Goal: Check status: Check status

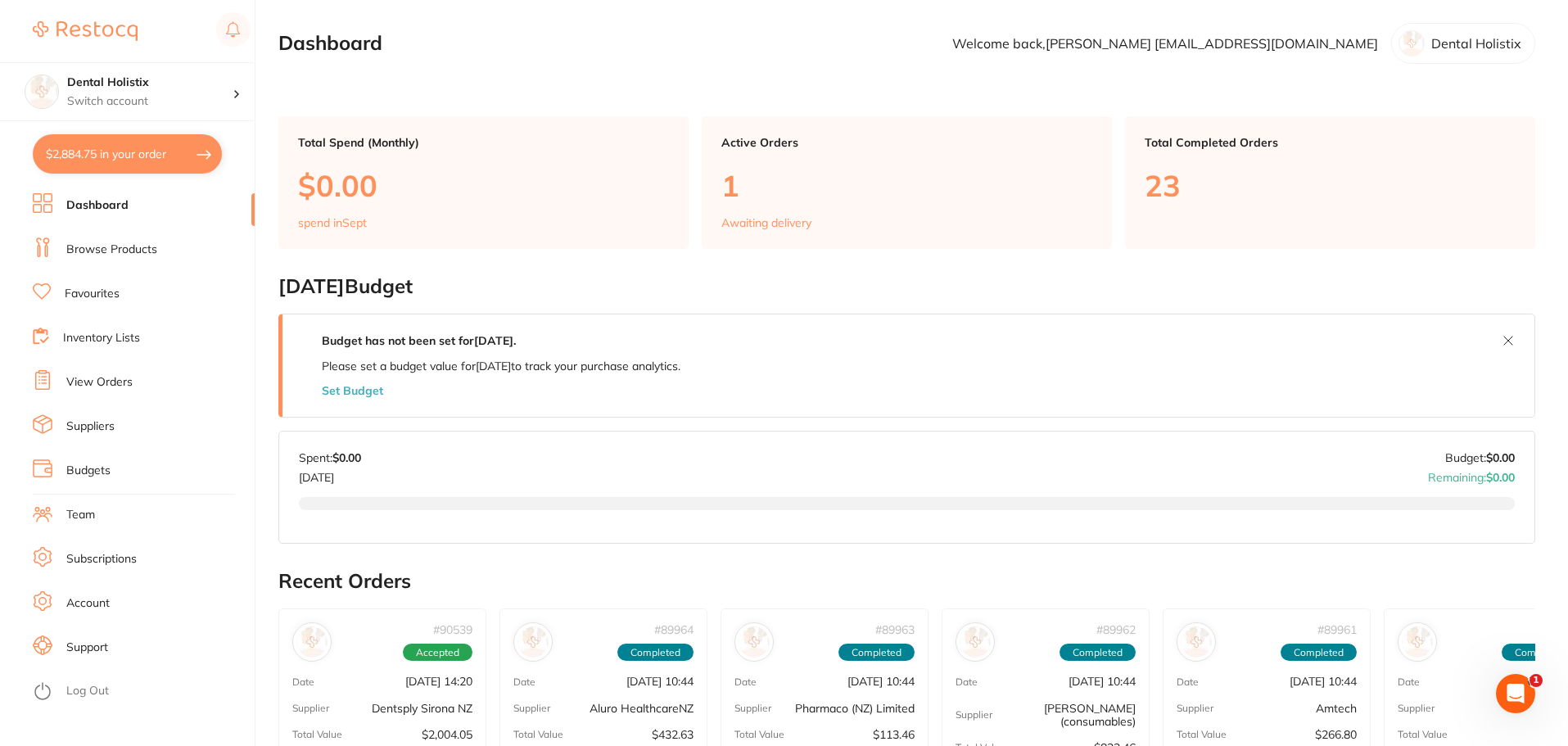
click at [128, 383] on link "View Orders" at bounding box center [100, 382] width 66 height 16
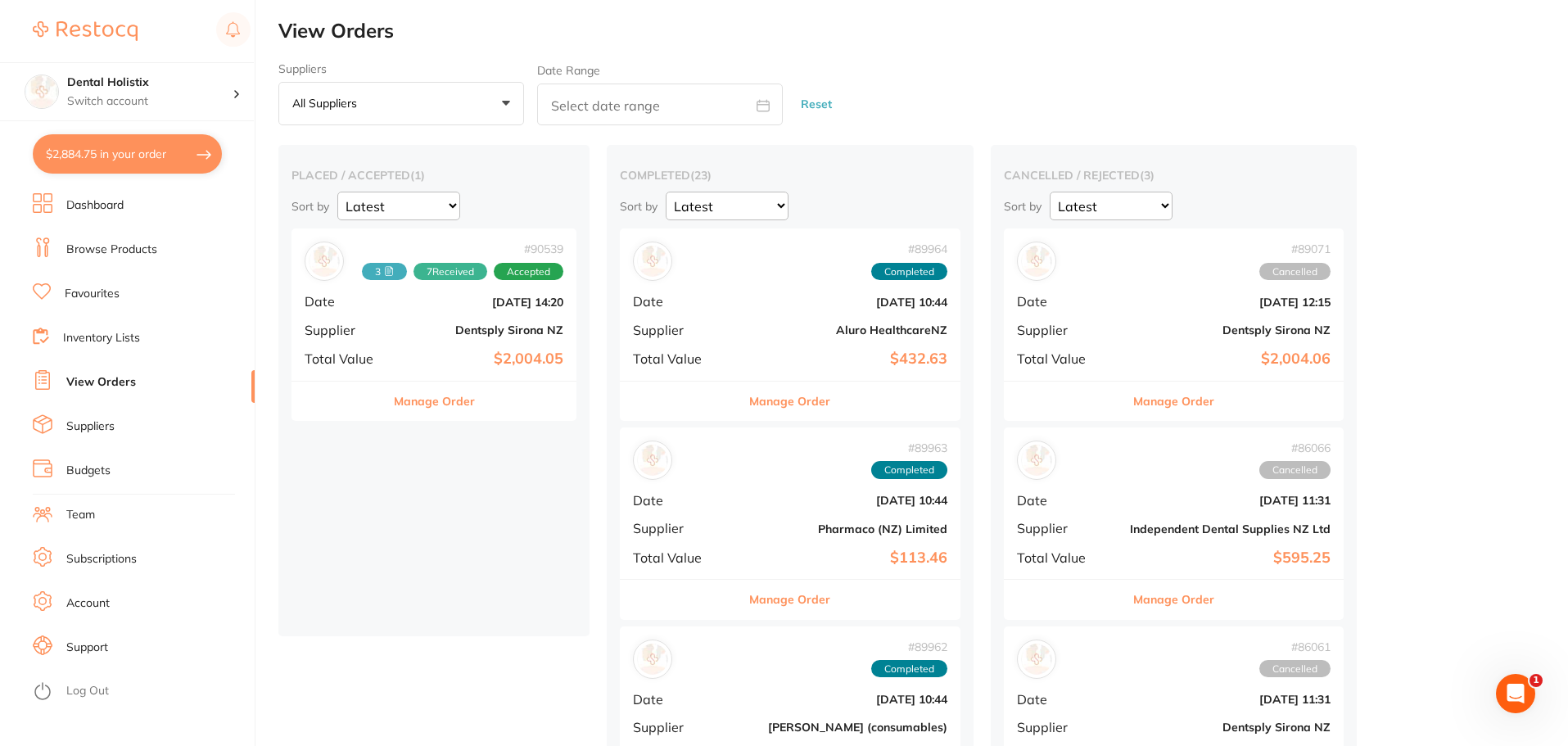
click at [672, 90] on input "text" at bounding box center [660, 104] width 246 height 42
select select "8"
select select "2025"
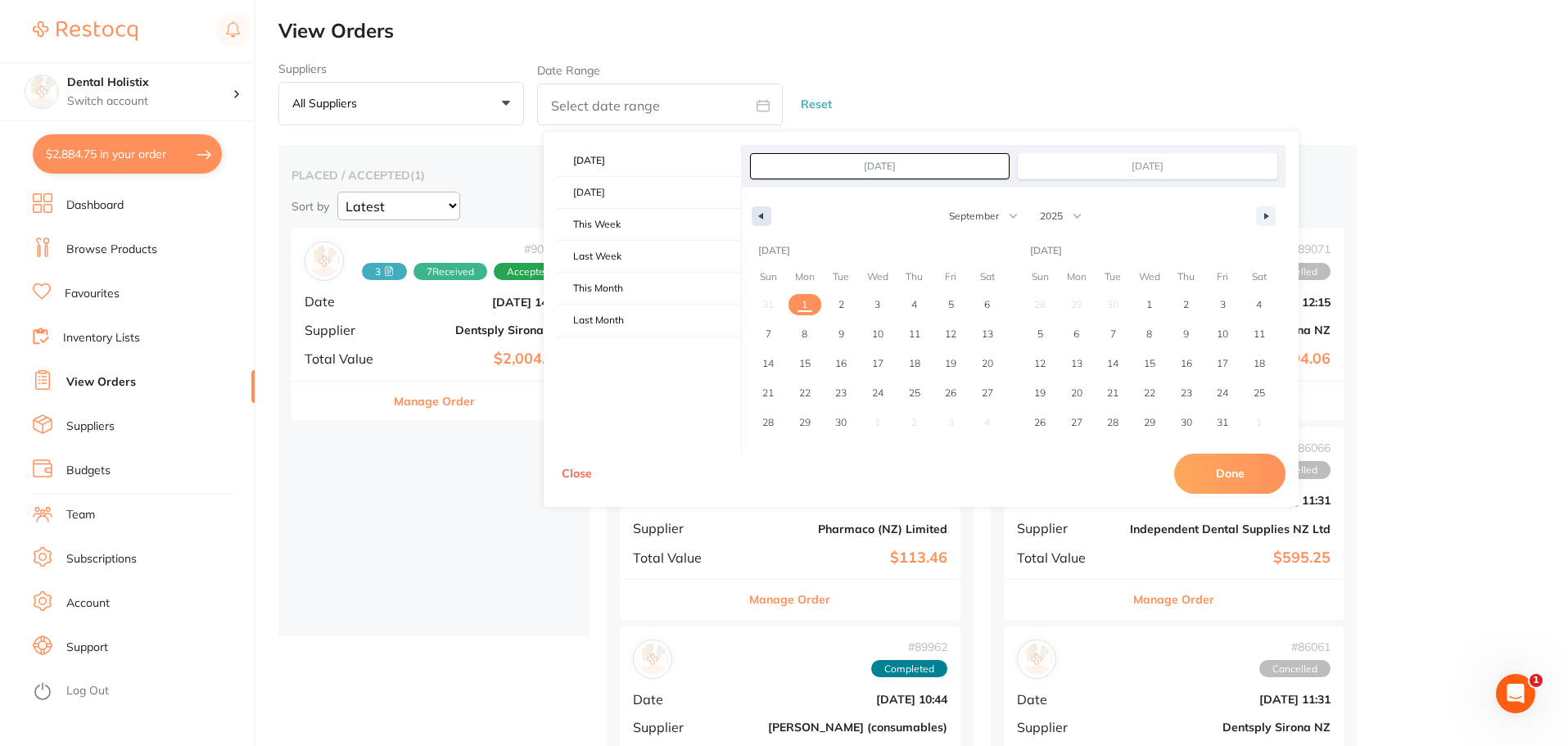
click at [757, 216] on icon "button" at bounding box center [758, 215] width 9 height 7
select select "7"
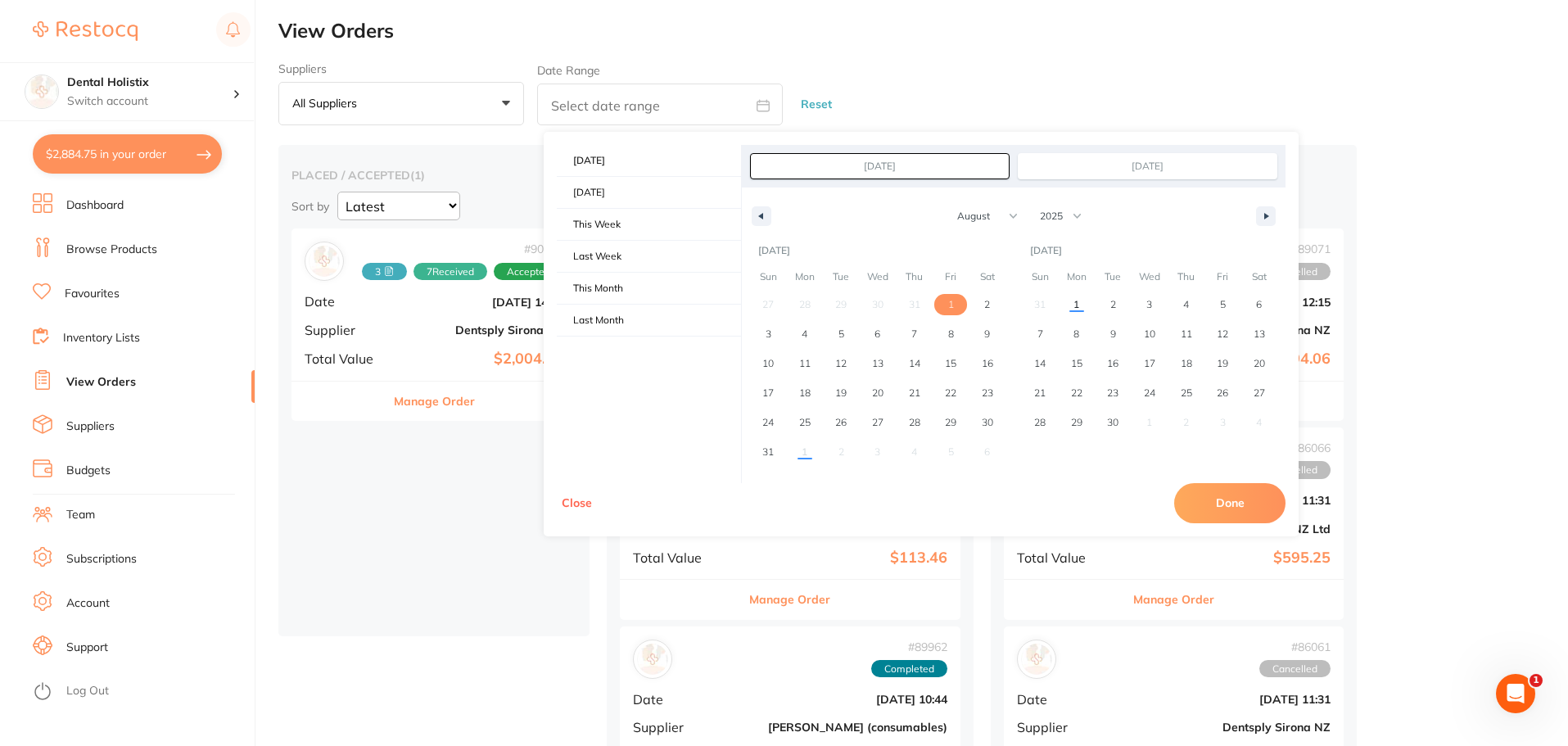
click at [949, 309] on span "1" at bounding box center [951, 304] width 6 height 29
type input "Aug 1, 2025"
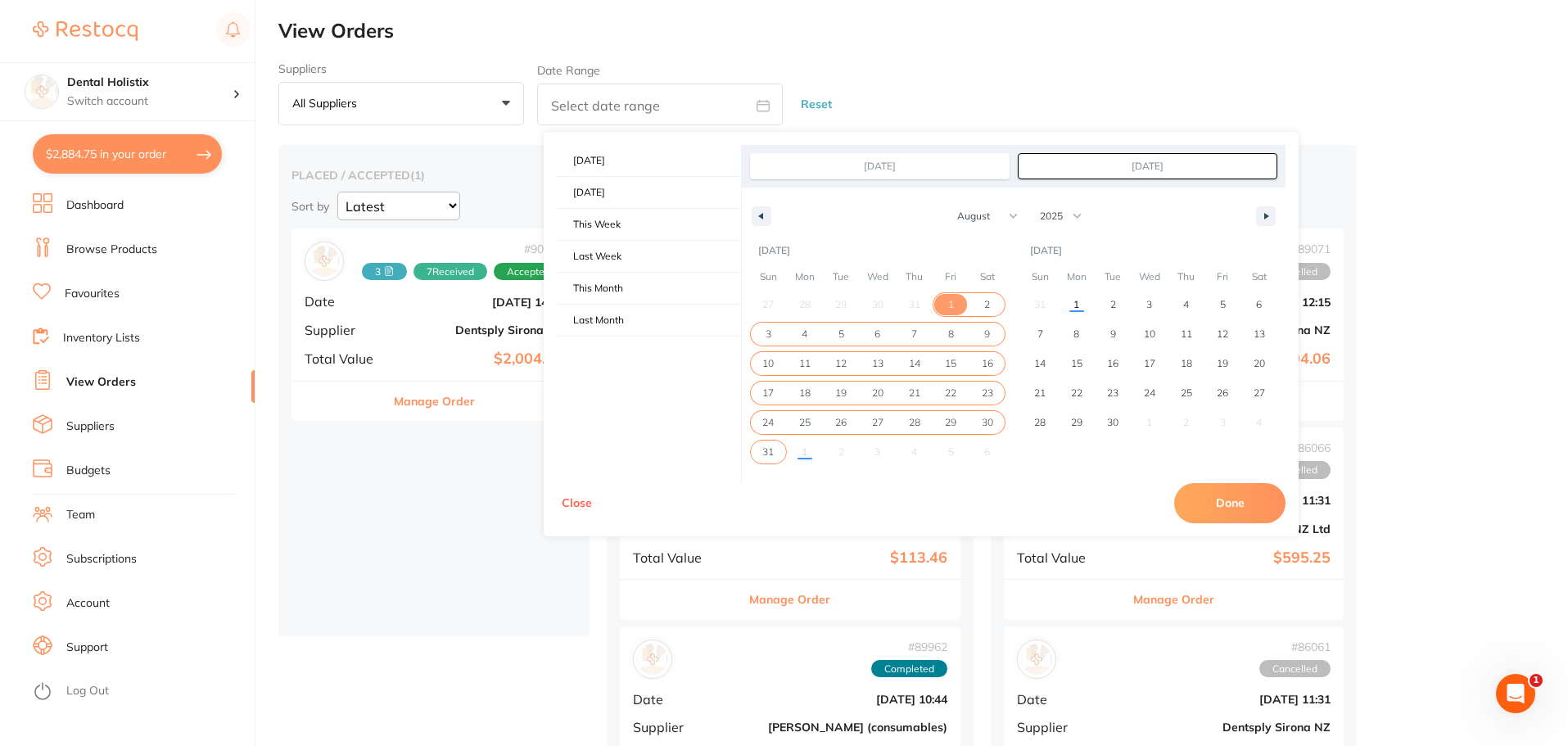
click at [761, 452] on span "31" at bounding box center [768, 452] width 37 height 21
type input "Aug 31, 2025"
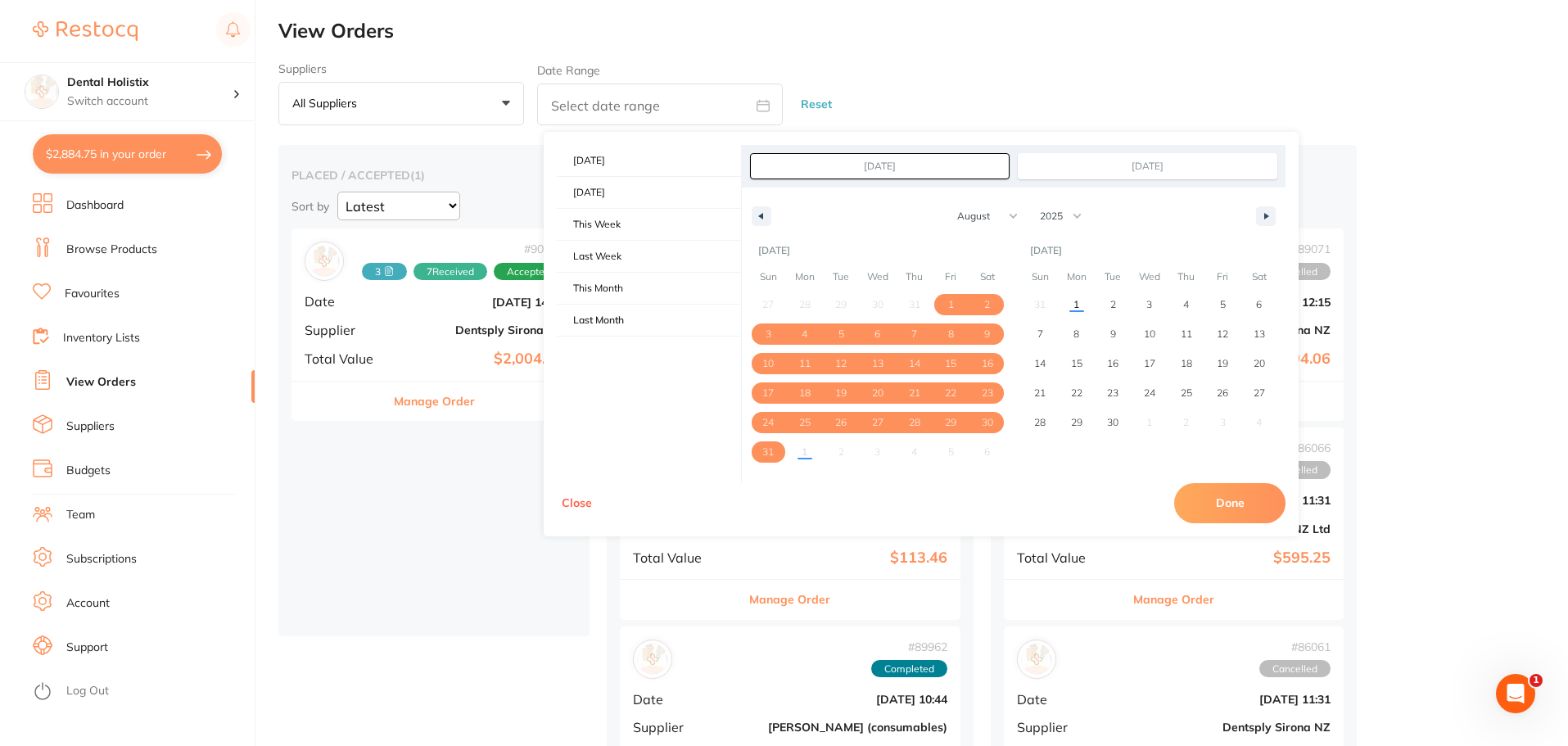
click at [1209, 495] on button "Done" at bounding box center [1229, 502] width 111 height 39
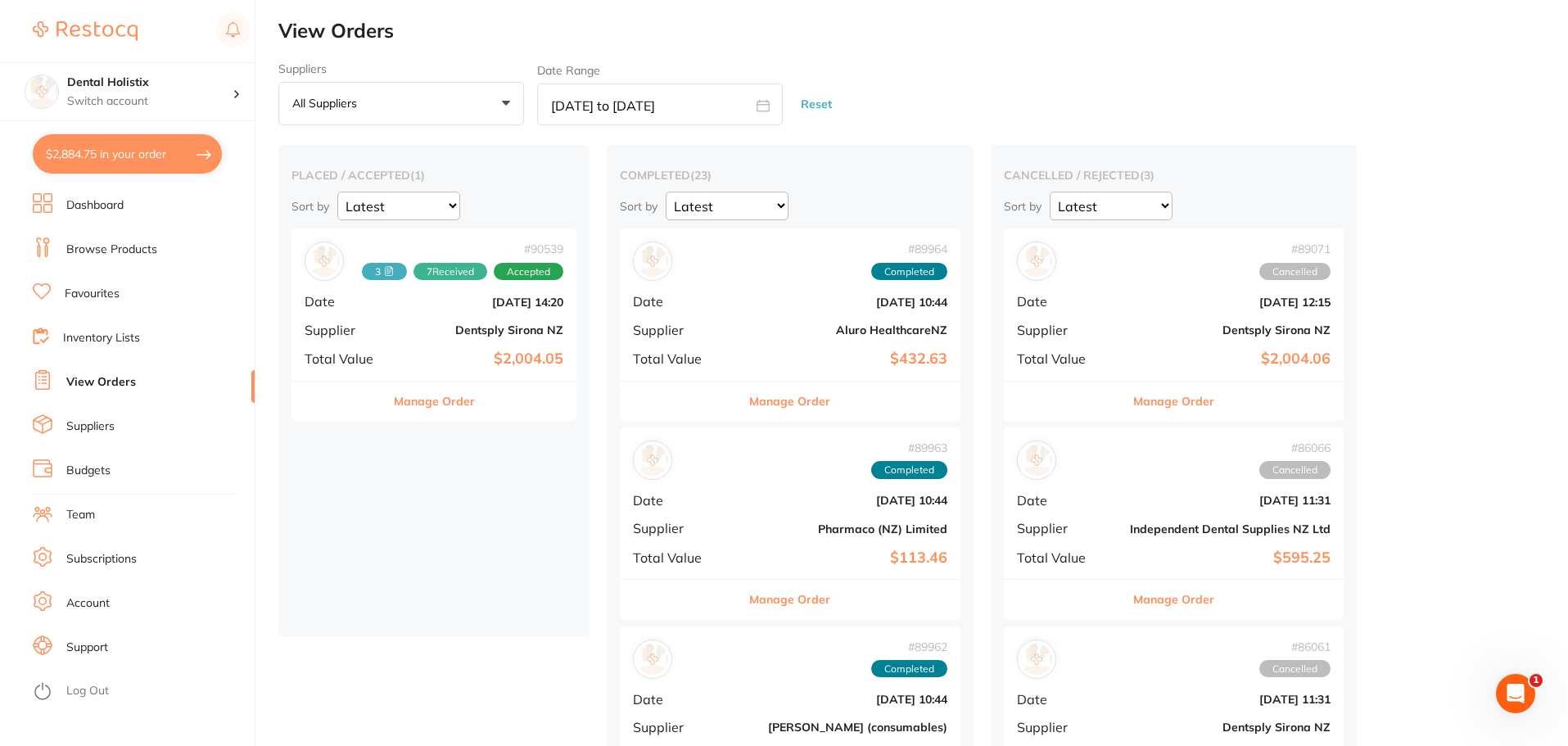
type input "Aug 1 2025 to Aug 31 2025"
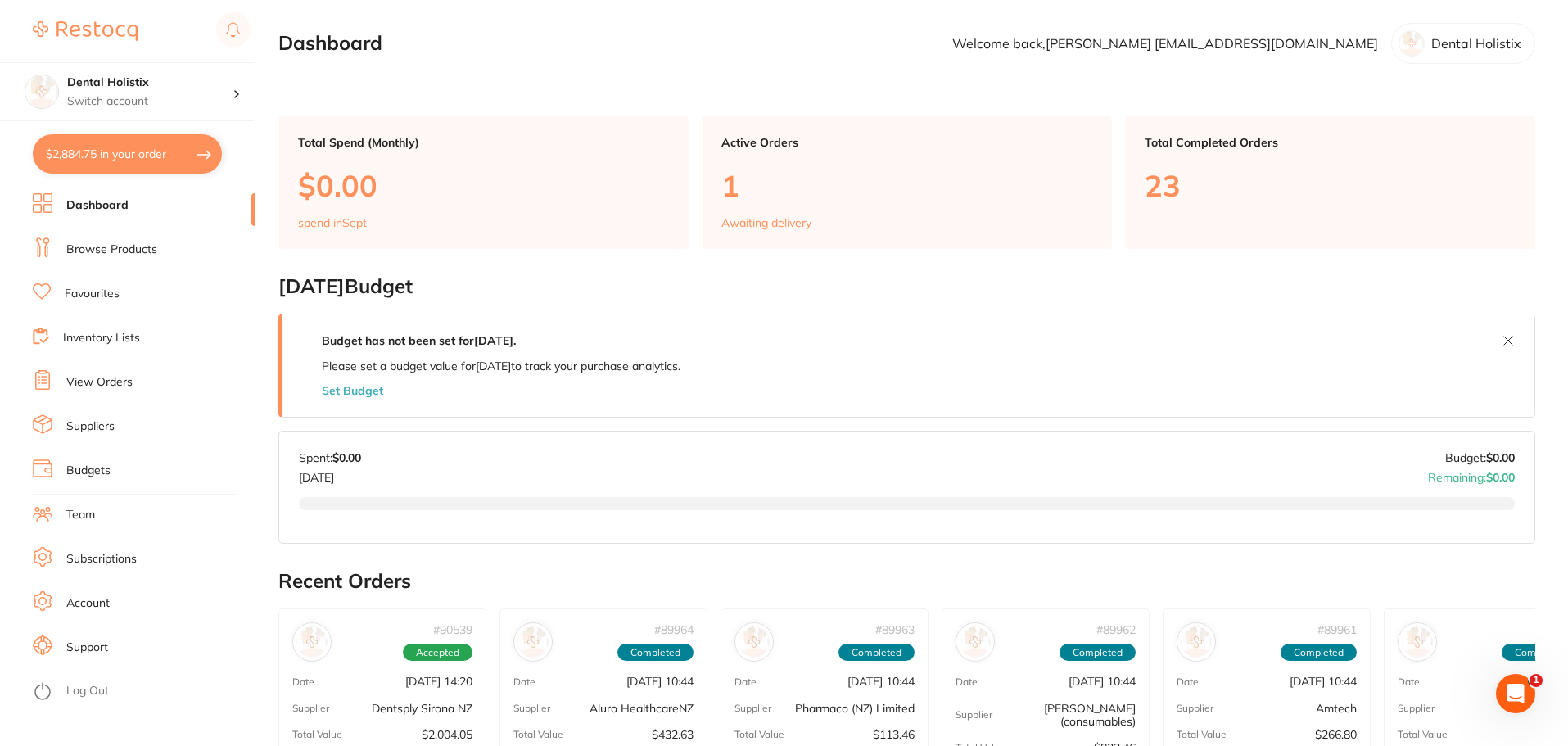
click at [108, 254] on link "Browse Products" at bounding box center [112, 250] width 91 height 16
click at [762, 217] on p "Awaiting delivery" at bounding box center [766, 223] width 90 height 13
